Goal: Feedback & Contribution: Submit feedback/report problem

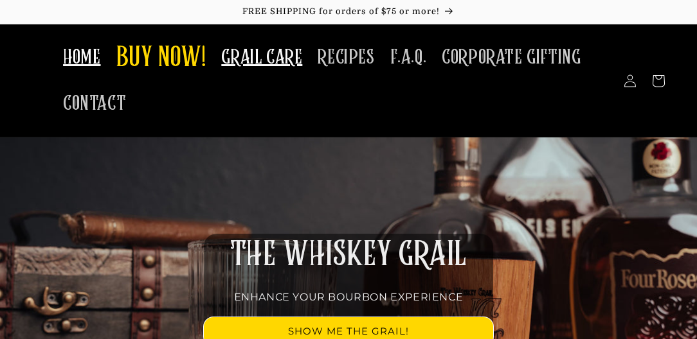
click at [256, 55] on span "GRAIL CARE" at bounding box center [261, 57] width 81 height 25
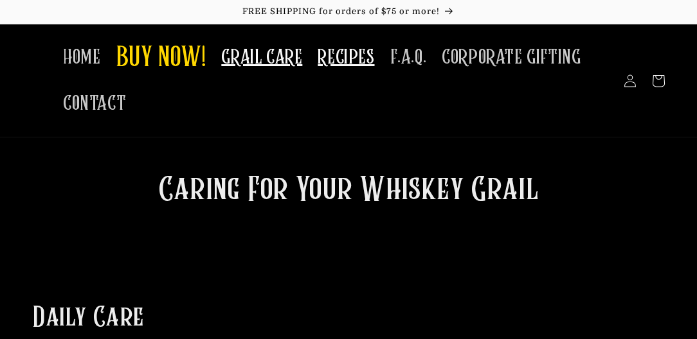
click at [348, 59] on span "RECIPES" at bounding box center [346, 57] width 57 height 25
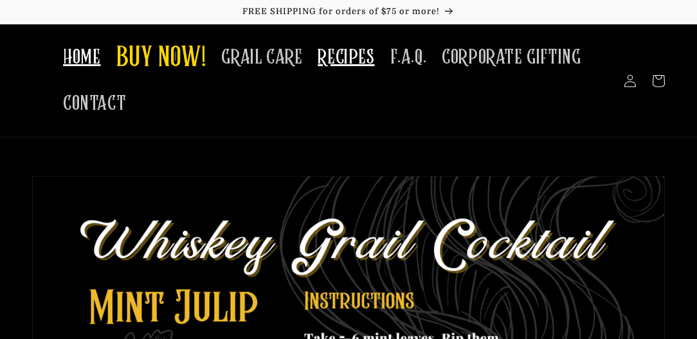
click at [78, 62] on span "HOME" at bounding box center [81, 57] width 37 height 25
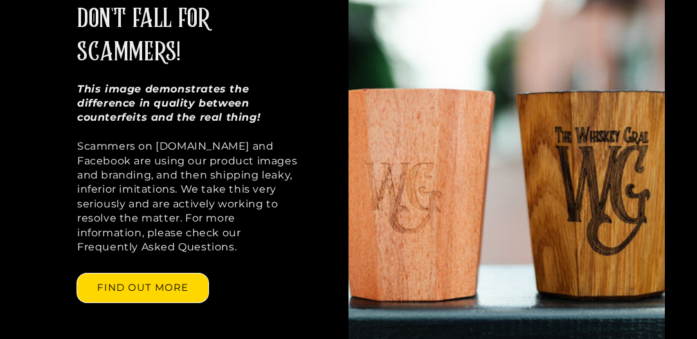
scroll to position [926, 0]
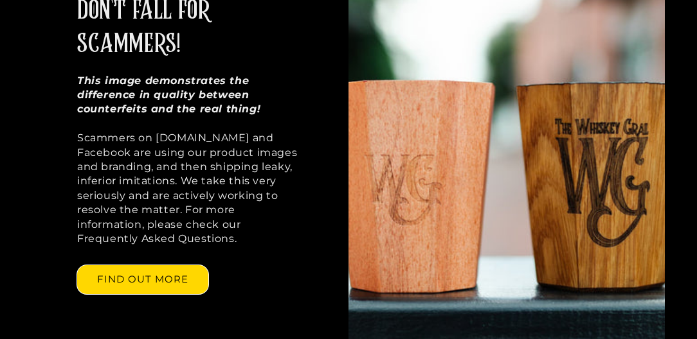
drag, startPoint x: 696, startPoint y: 104, endPoint x: 693, endPoint y: 156, distance: 51.5
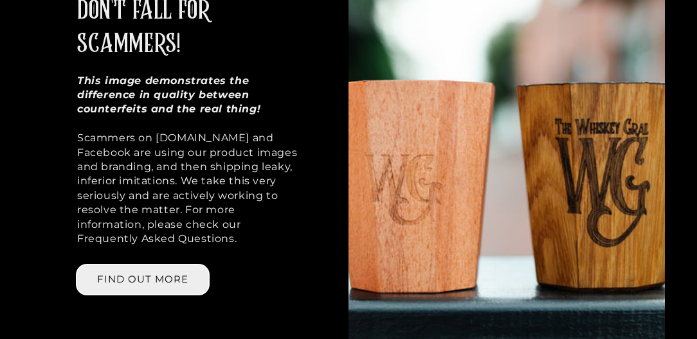
click at [155, 265] on link "FIND OUT MORE" at bounding box center [142, 279] width 131 height 29
click at [141, 265] on link "FIND OUT MORE" at bounding box center [142, 279] width 131 height 29
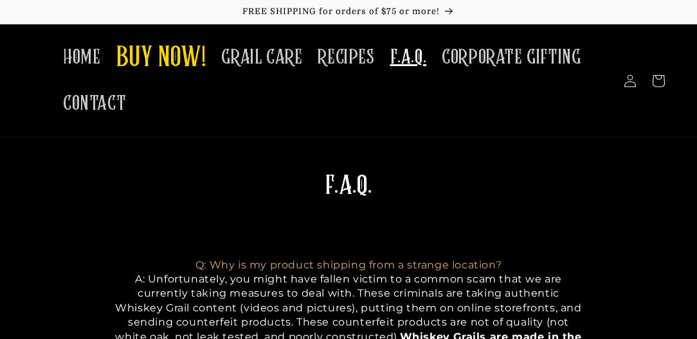
click at [189, 208] on h1 "F.A.Q." at bounding box center [348, 203] width 467 height 67
drag, startPoint x: 695, startPoint y: 62, endPoint x: 696, endPoint y: 80, distance: 17.4
click at [696, 80] on header "HOME BUY NOW! GRAIL CARE RECIPES F.A.Q. CORPORATE GIFTING CONTACT Log in Facebo…" at bounding box center [348, 80] width 697 height 113
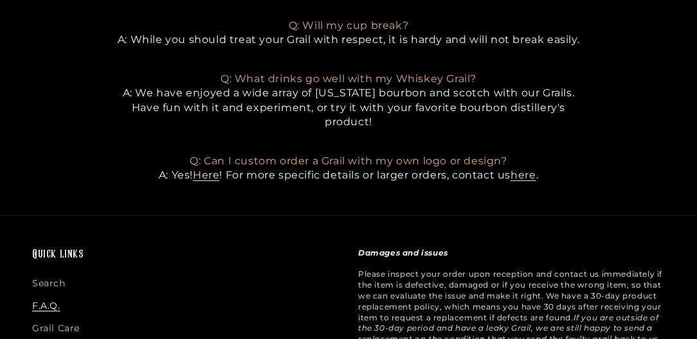
scroll to position [1021, 0]
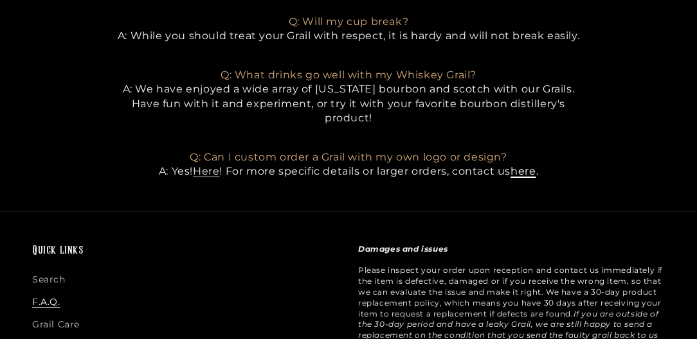
click at [528, 168] on link "here" at bounding box center [522, 171] width 25 height 12
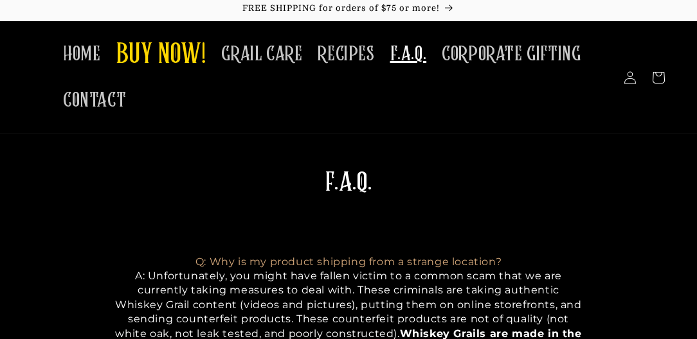
scroll to position [0, 0]
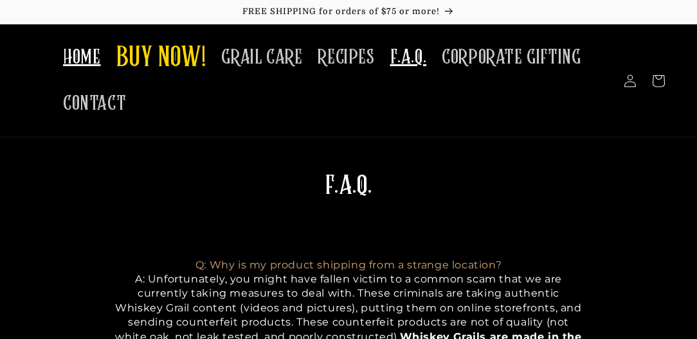
click at [82, 63] on span "HOME" at bounding box center [81, 57] width 37 height 25
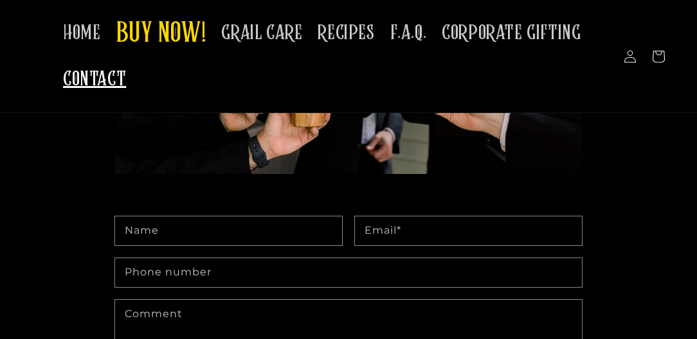
scroll to position [368, 0]
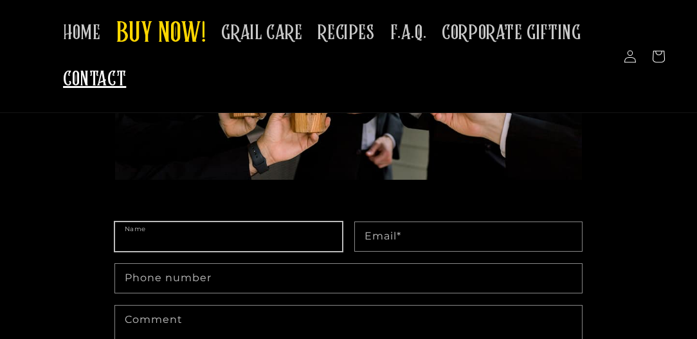
click at [190, 228] on input "Name" at bounding box center [228, 236] width 227 height 29
type input "*******"
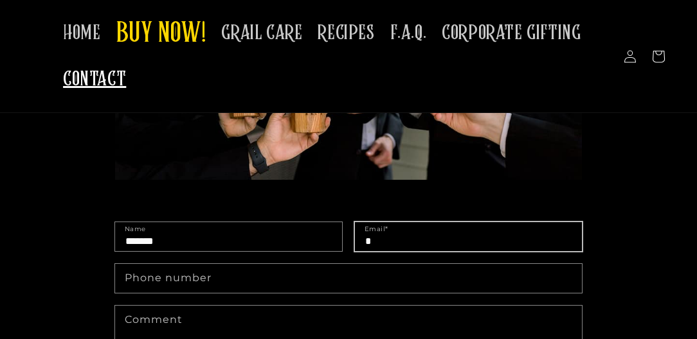
type input "**********"
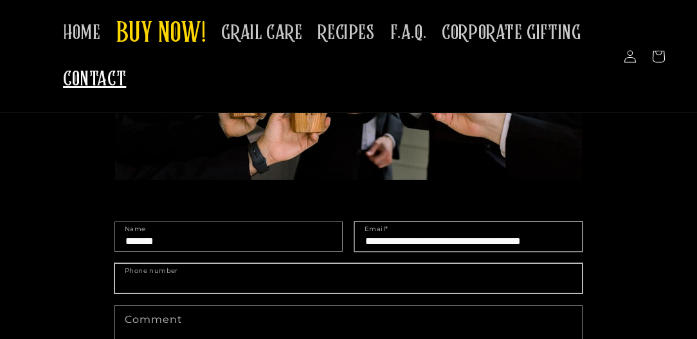
type input "**********"
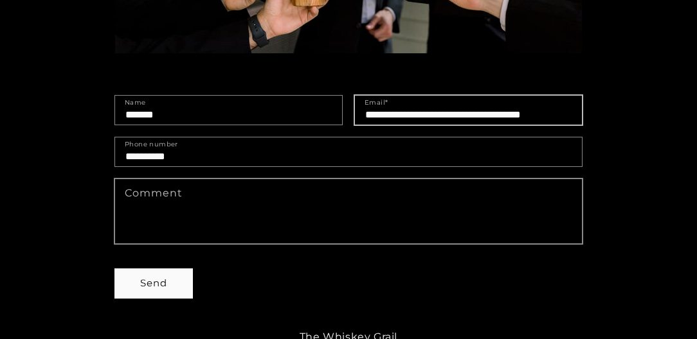
scroll to position [499, 0]
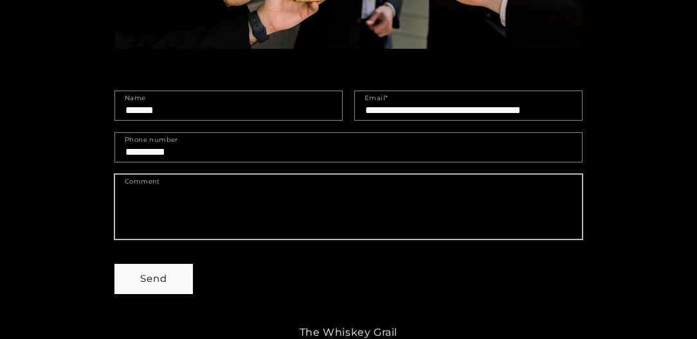
click at [170, 192] on textarea "Comment" at bounding box center [348, 207] width 467 height 64
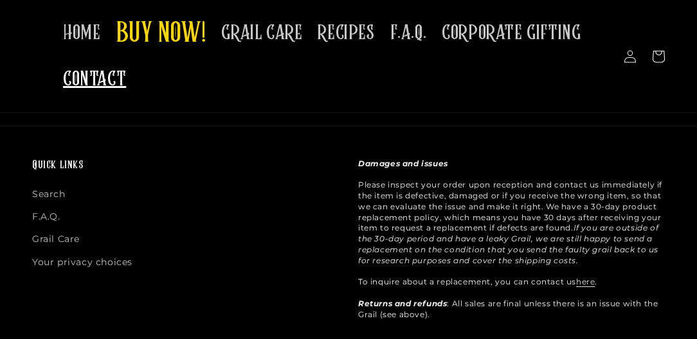
scroll to position [772, 0]
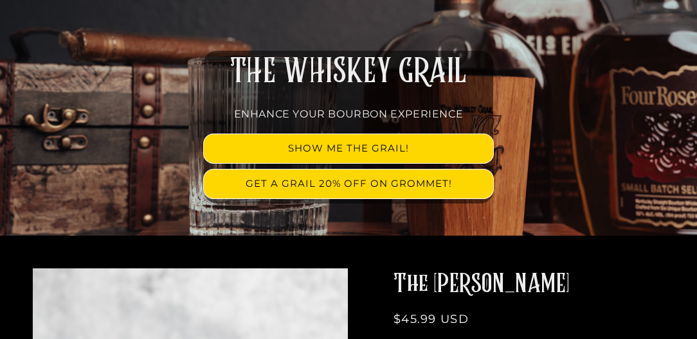
scroll to position [240, 0]
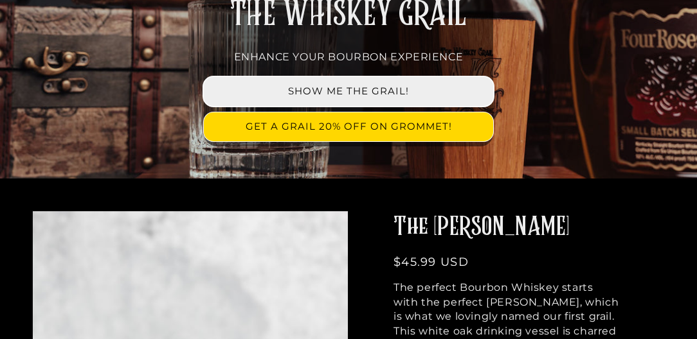
click at [383, 91] on link "SHOW ME THE GRAIL!" at bounding box center [348, 91] width 289 height 29
